Goal: Information Seeking & Learning: Understand process/instructions

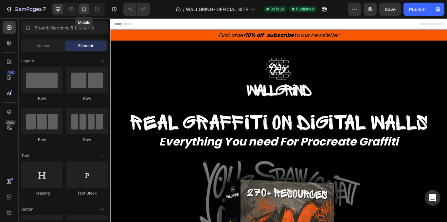
click at [81, 10] on icon at bounding box center [84, 9] width 7 height 7
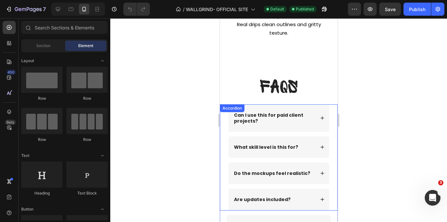
scroll to position [3362, 0]
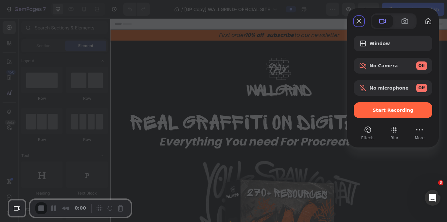
click at [377, 112] on span "Start Recording" at bounding box center [393, 110] width 41 height 5
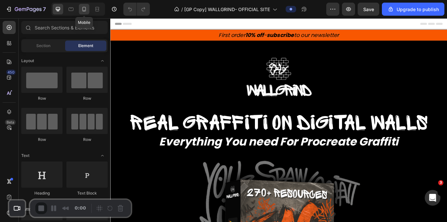
click at [82, 12] on div at bounding box center [84, 9] width 10 height 10
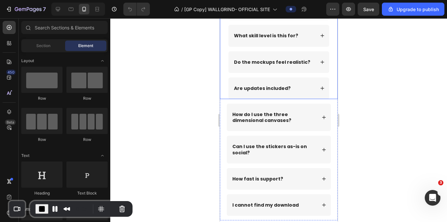
scroll to position [2454, 0]
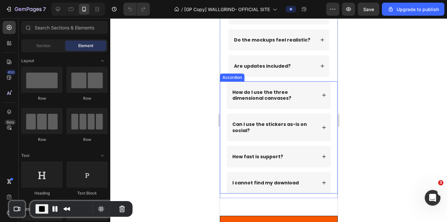
click at [222, 102] on div "How do I use the three dimensional canvases? Can I use the stickers as-is on so…" at bounding box center [279, 137] width 118 height 112
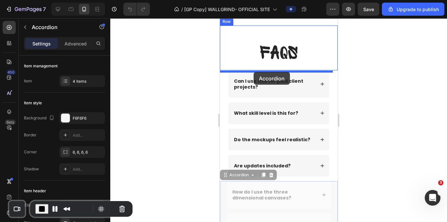
scroll to position [2352, 0]
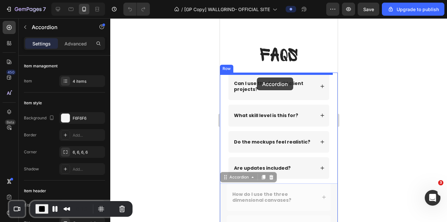
drag, startPoint x: 231, startPoint y: 143, endPoint x: 257, endPoint y: 77, distance: 70.6
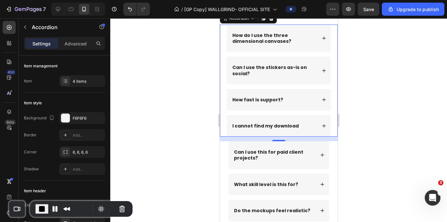
scroll to position [2338, 0]
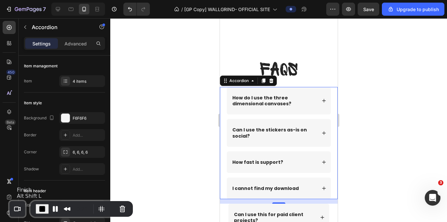
click at [36, 208] on button "End Recording" at bounding box center [42, 209] width 13 height 10
